Goal: Task Accomplishment & Management: Use online tool/utility

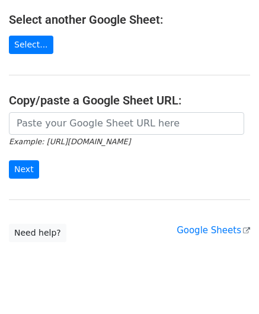
scroll to position [155, 0]
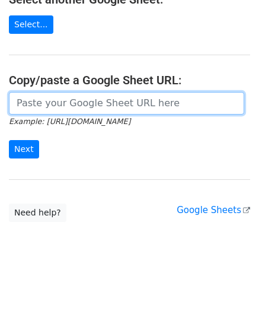
click at [44, 104] on input "url" at bounding box center [127, 103] width 236 height 23
paste input "https://docs.google.com/spreadsheets/d/1cDFbhu_YHOVfhqZK8uDWEMjOcmH1ypELoDBwnNt…"
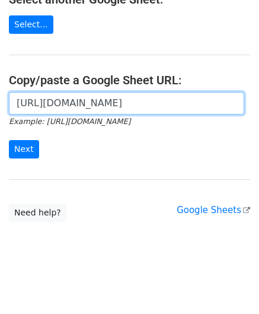
scroll to position [0, 277]
type input "https://docs.google.com/spreadsheets/d/1cDFbhu_YHOVfhqZK8uDWEMjOcmH1ypELoDBwnNt…"
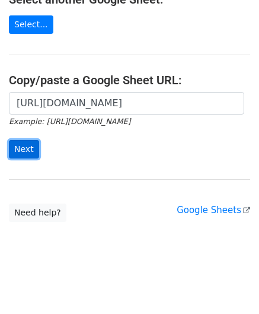
click at [19, 144] on input "Next" at bounding box center [24, 149] width 30 height 18
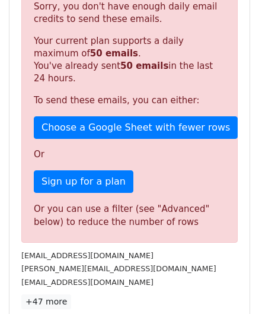
scroll to position [335, 0]
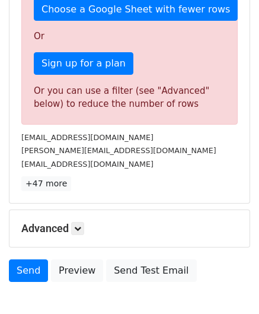
click at [72, 225] on h5 "Advanced" at bounding box center [129, 228] width 217 height 13
click at [81, 225] on icon at bounding box center [77, 228] width 7 height 7
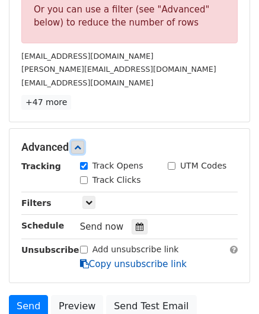
scroll to position [454, 0]
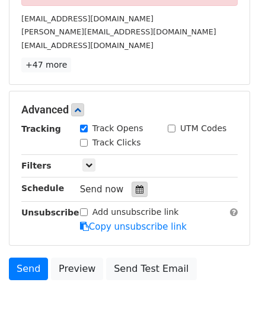
click at [133, 182] on div at bounding box center [140, 189] width 16 height 15
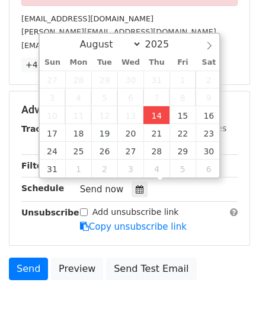
type input "[DATE] 12:00"
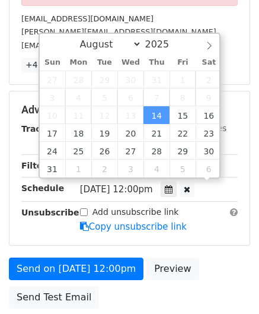
scroll to position [0, 0]
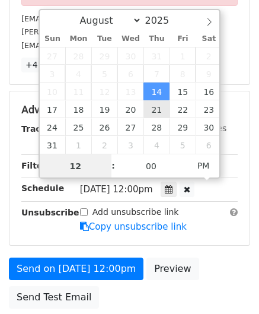
paste input "8"
type input "8"
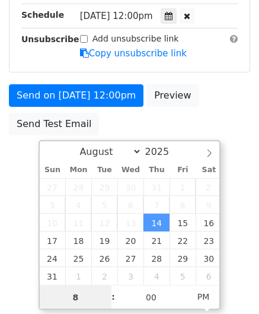
scroll to position [454, 0]
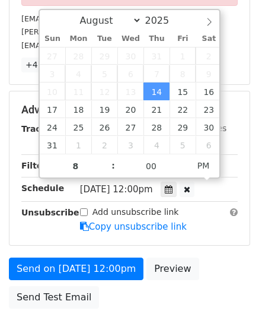
type input "[DATE] 20:00"
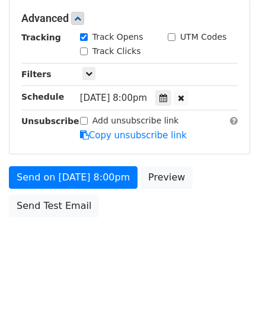
scroll to position [483, 0]
